Goal: Task Accomplishment & Management: Use online tool/utility

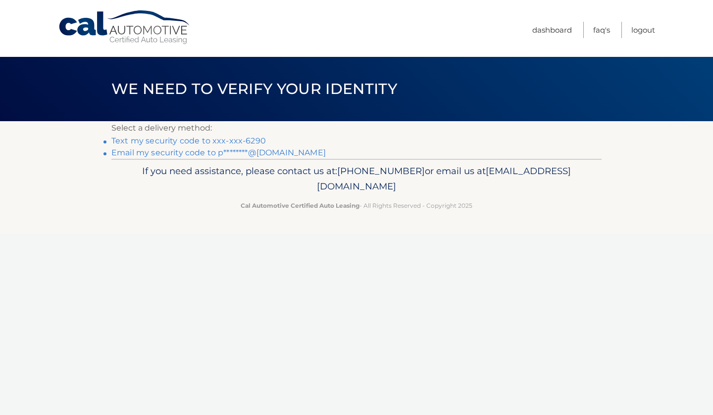
click at [197, 138] on link "Text my security code to xxx-xxx-6290" at bounding box center [188, 140] width 154 height 9
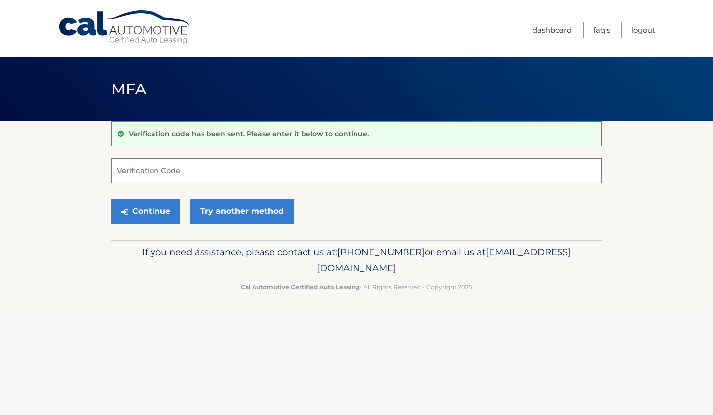
click at [151, 165] on input "Verification Code" at bounding box center [356, 170] width 490 height 25
type input "801170"
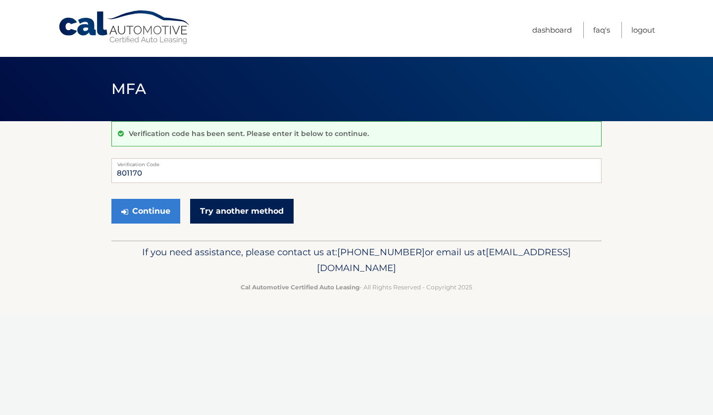
click at [226, 203] on link "Try another method" at bounding box center [241, 211] width 103 height 25
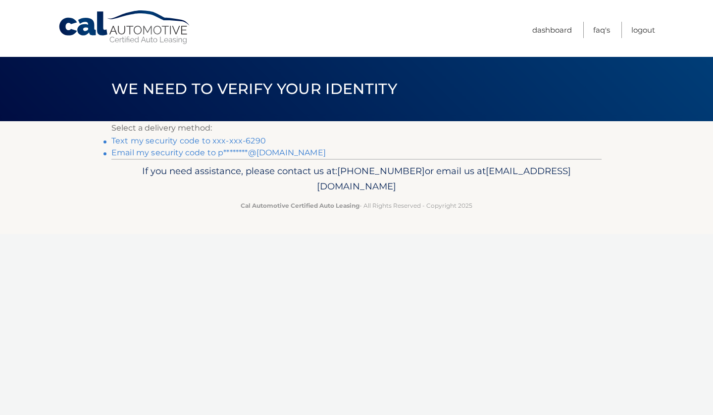
click at [190, 138] on link "Text my security code to xxx-xxx-6290" at bounding box center [188, 140] width 154 height 9
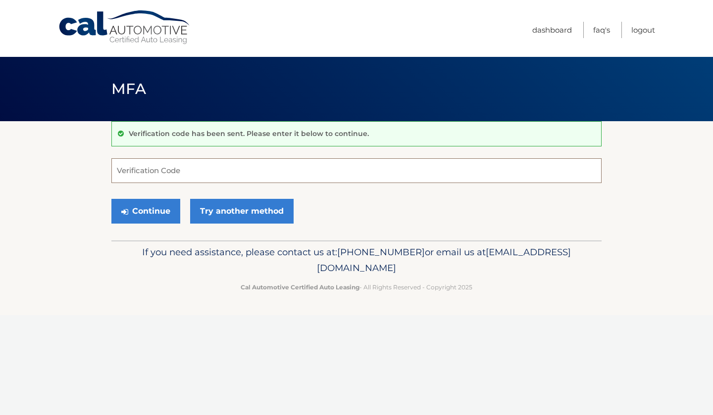
click at [209, 175] on input "Verification Code" at bounding box center [356, 170] width 490 height 25
click at [168, 176] on input "Verification Code" at bounding box center [356, 170] width 490 height 25
type input "529023"
click at [130, 210] on button "Continue" at bounding box center [145, 211] width 69 height 25
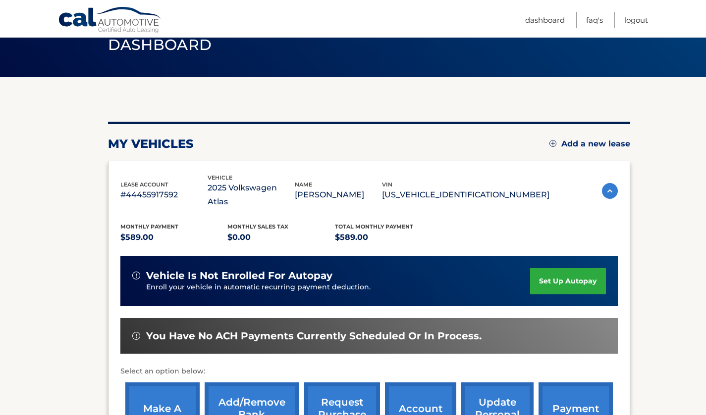
scroll to position [99, 0]
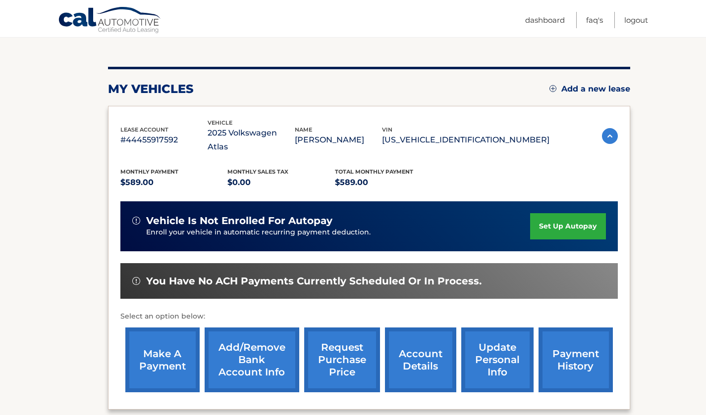
click at [169, 330] on link "make a payment" at bounding box center [162, 360] width 74 height 65
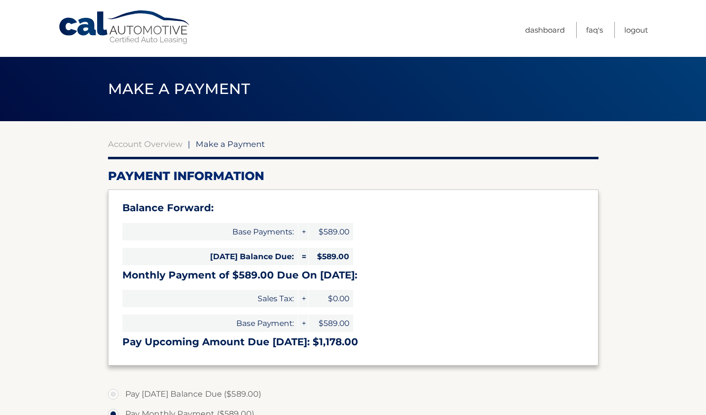
select select "MTk4ZTc0N2QtYjQ0Zi00MTM3LTg2OTYtNmMxODA1M2QxNTli"
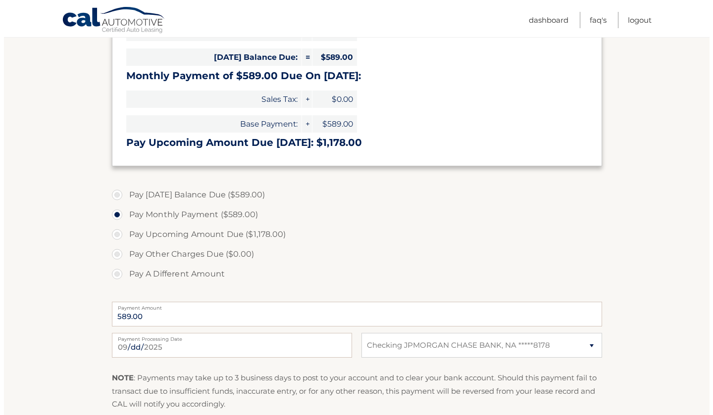
scroll to position [297, 0]
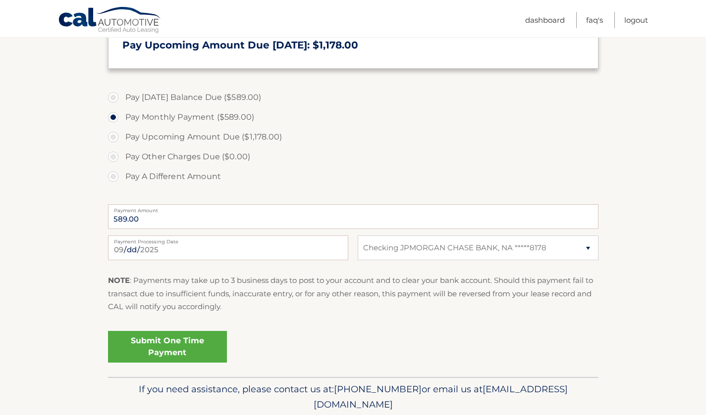
click at [148, 353] on link "Submit One Time Payment" at bounding box center [167, 347] width 119 height 32
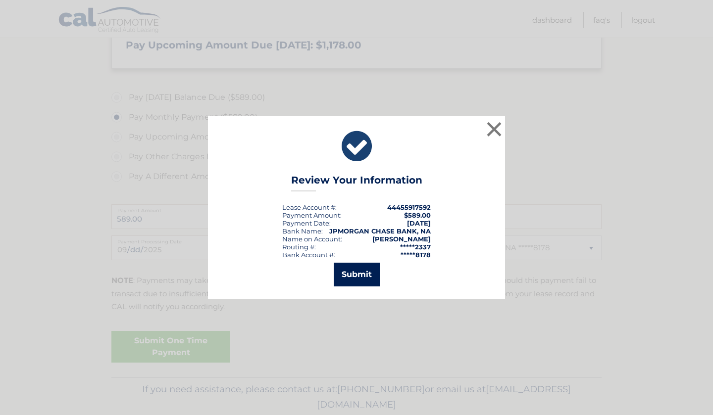
click at [365, 277] on button "Submit" at bounding box center [357, 275] width 46 height 24
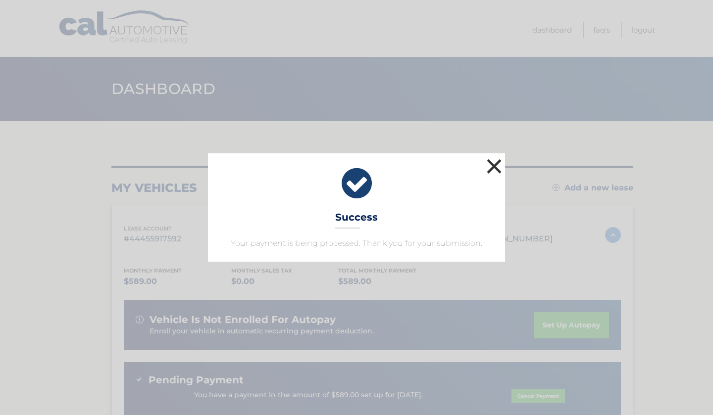
click at [489, 163] on button "×" at bounding box center [494, 166] width 20 height 20
